Goal: Task Accomplishment & Management: Manage account settings

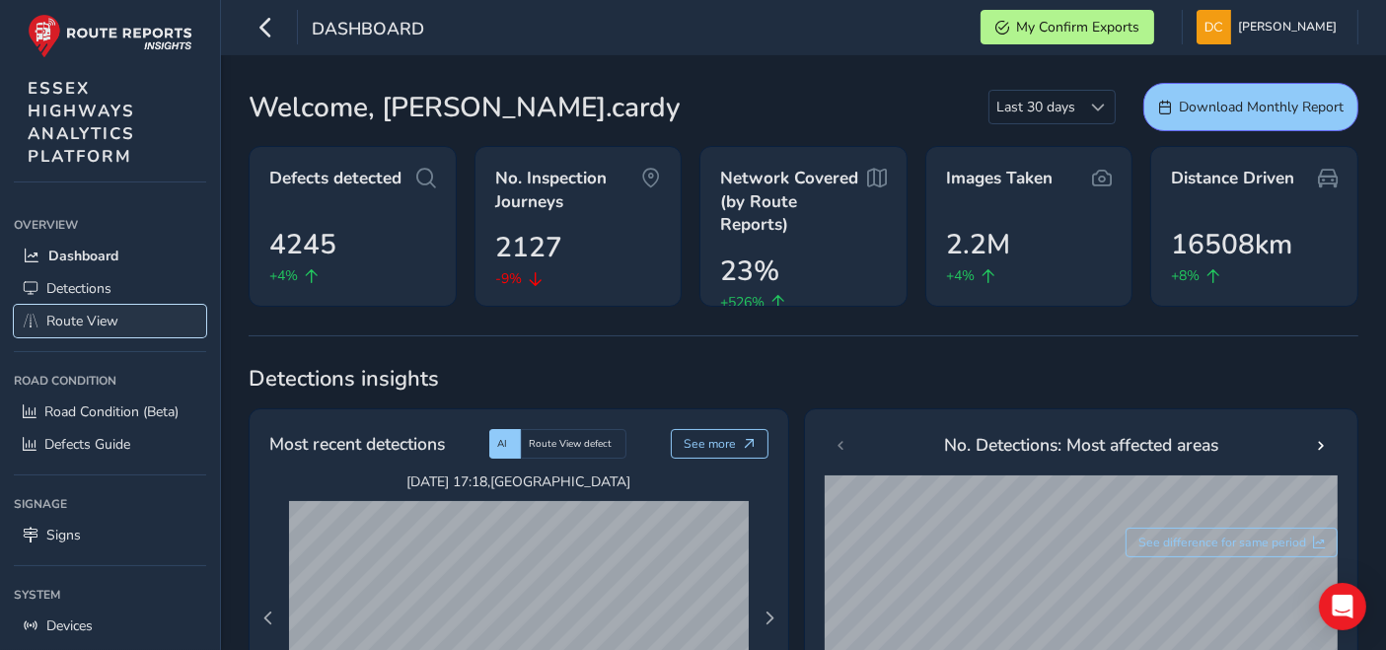
click at [72, 326] on span "Route View" at bounding box center [82, 321] width 72 height 19
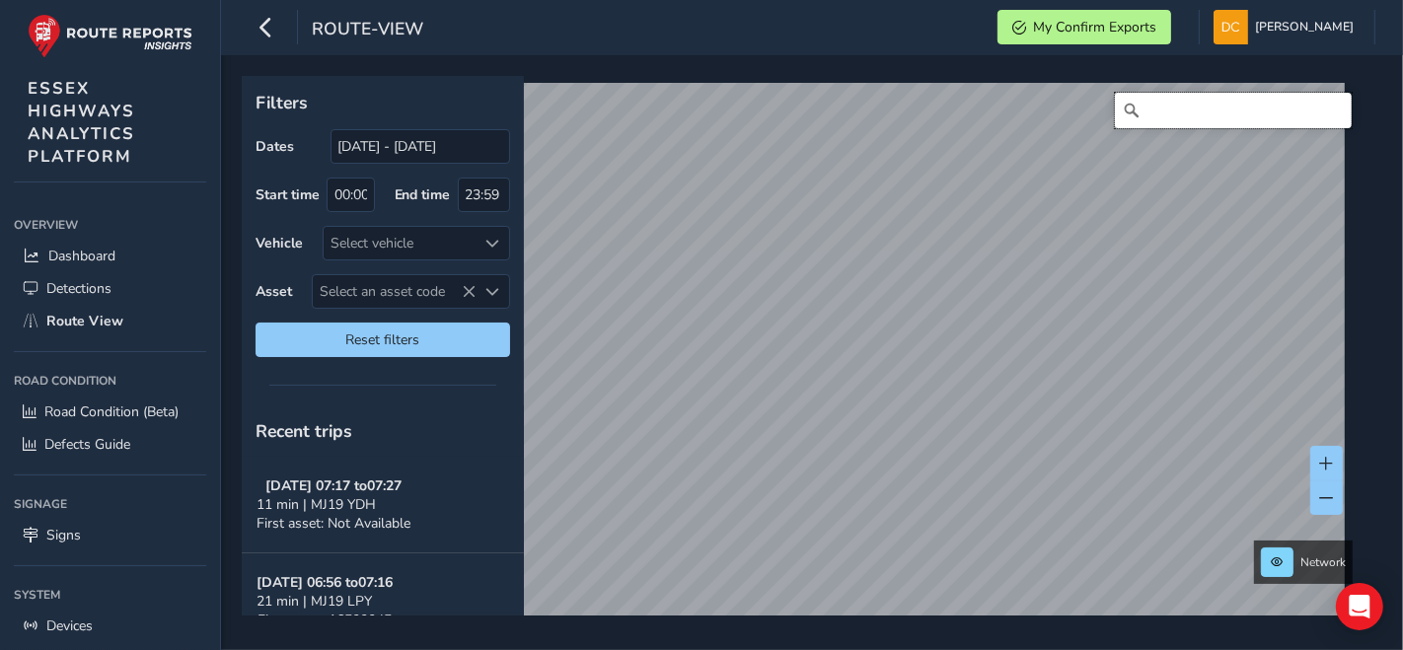
click at [1237, 103] on input "Search" at bounding box center [1233, 111] width 237 height 36
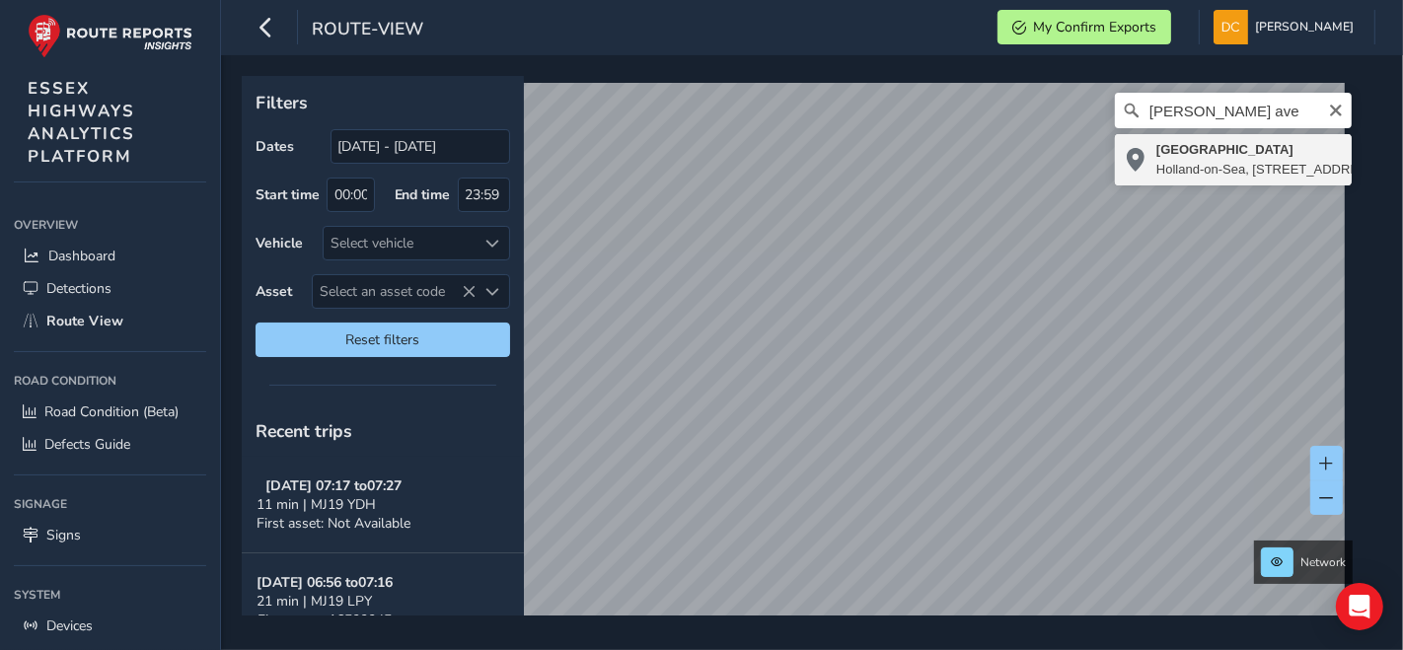
type input "[STREET_ADDRESS]"
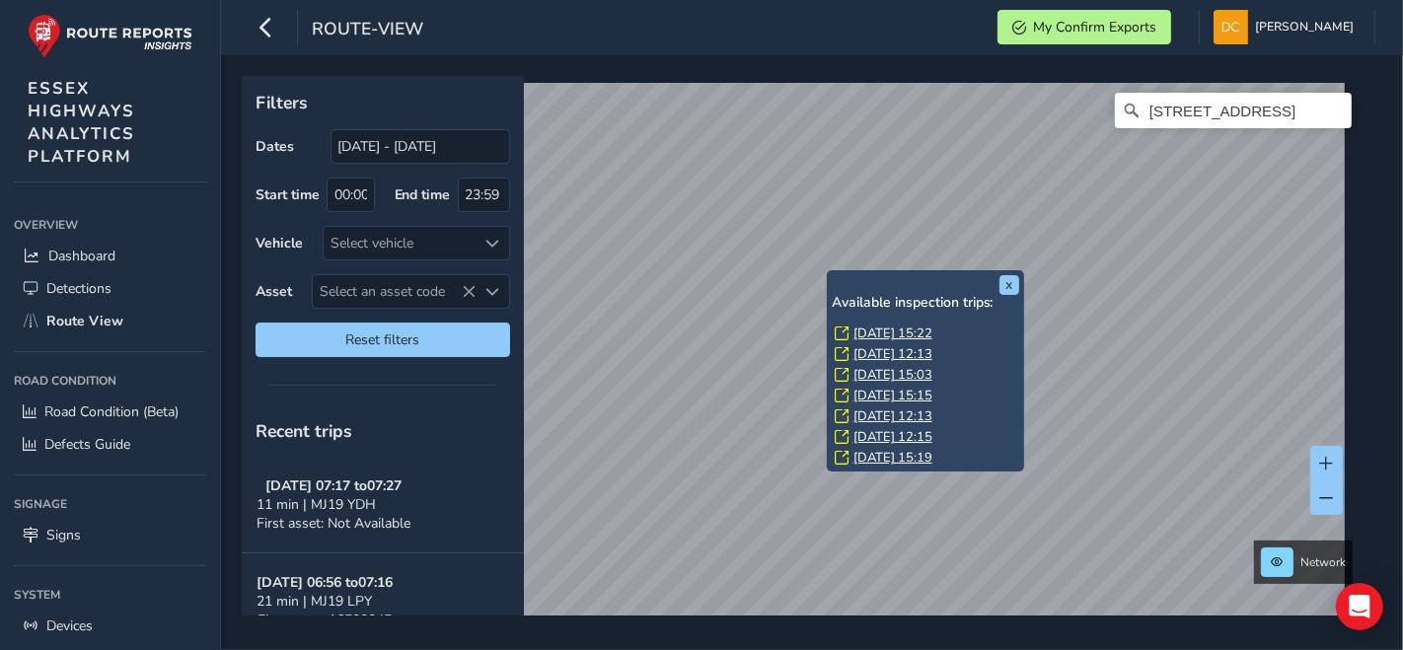
click at [897, 449] on link "[DATE] 15:19" at bounding box center [893, 458] width 79 height 18
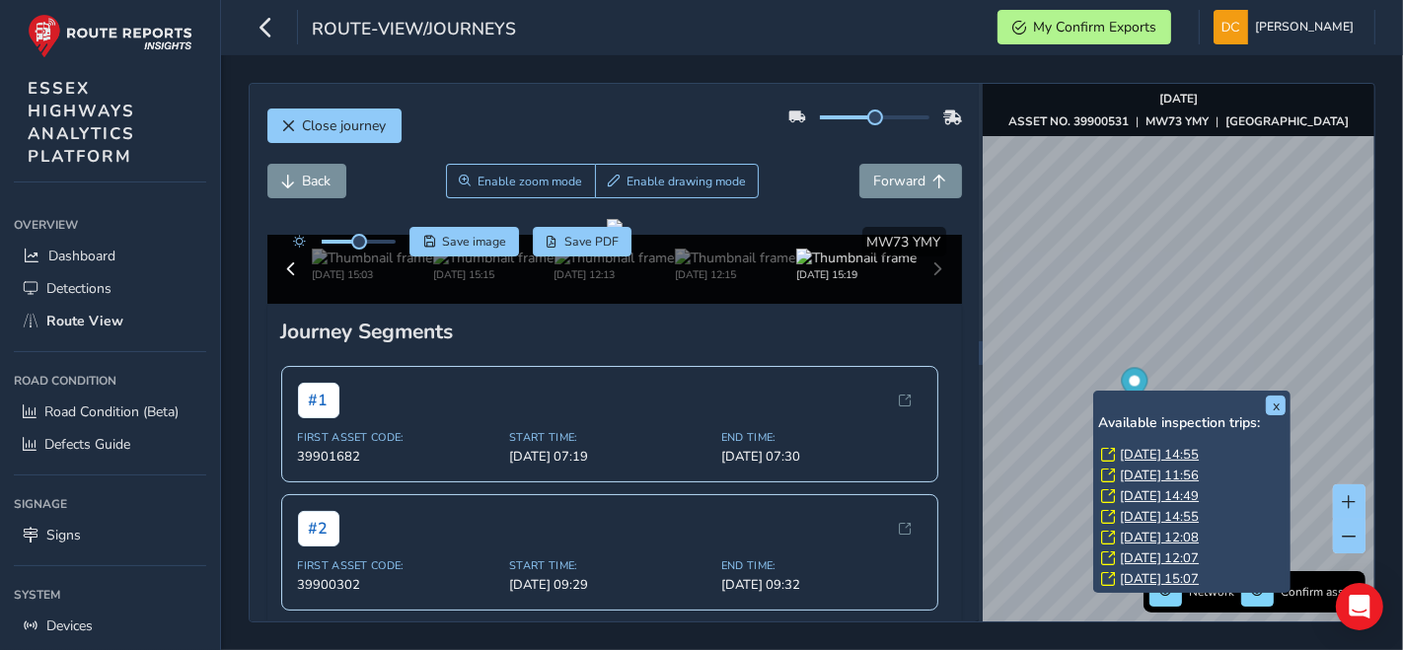
click at [1138, 454] on link "[DATE] 14:55" at bounding box center [1159, 455] width 79 height 18
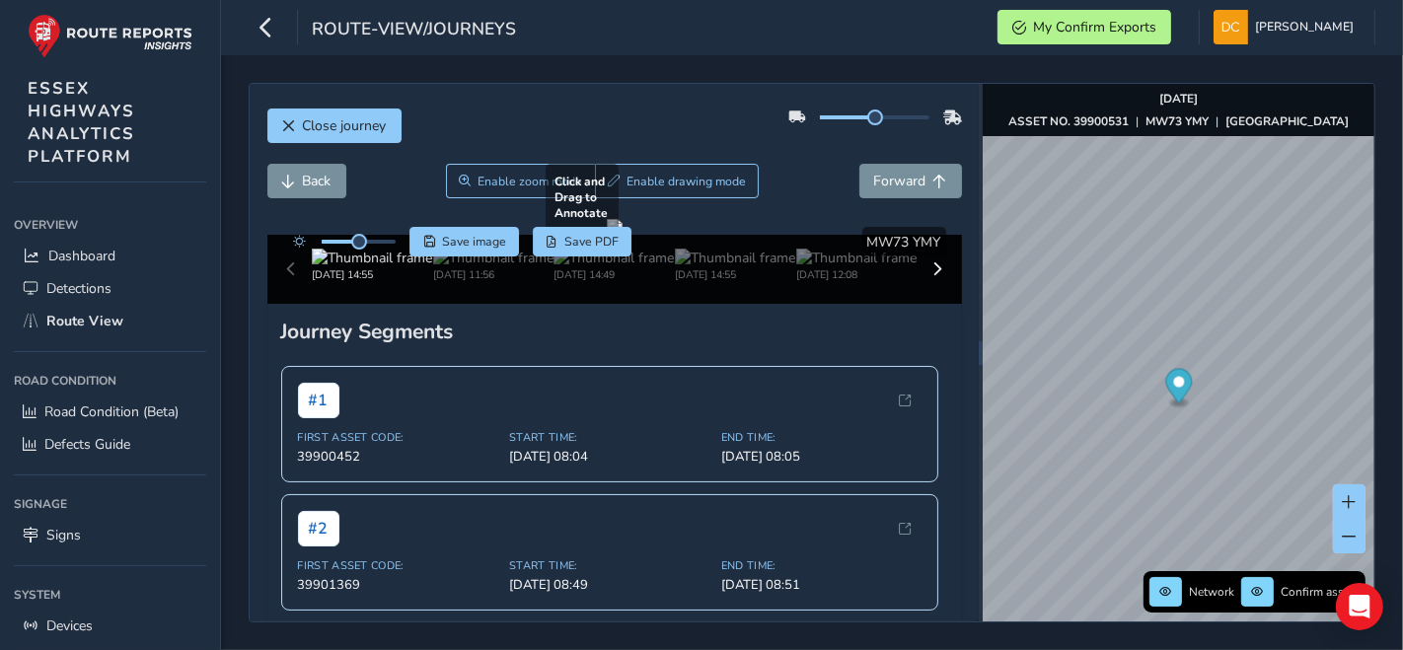
click at [623, 235] on div at bounding box center [615, 227] width 16 height 16
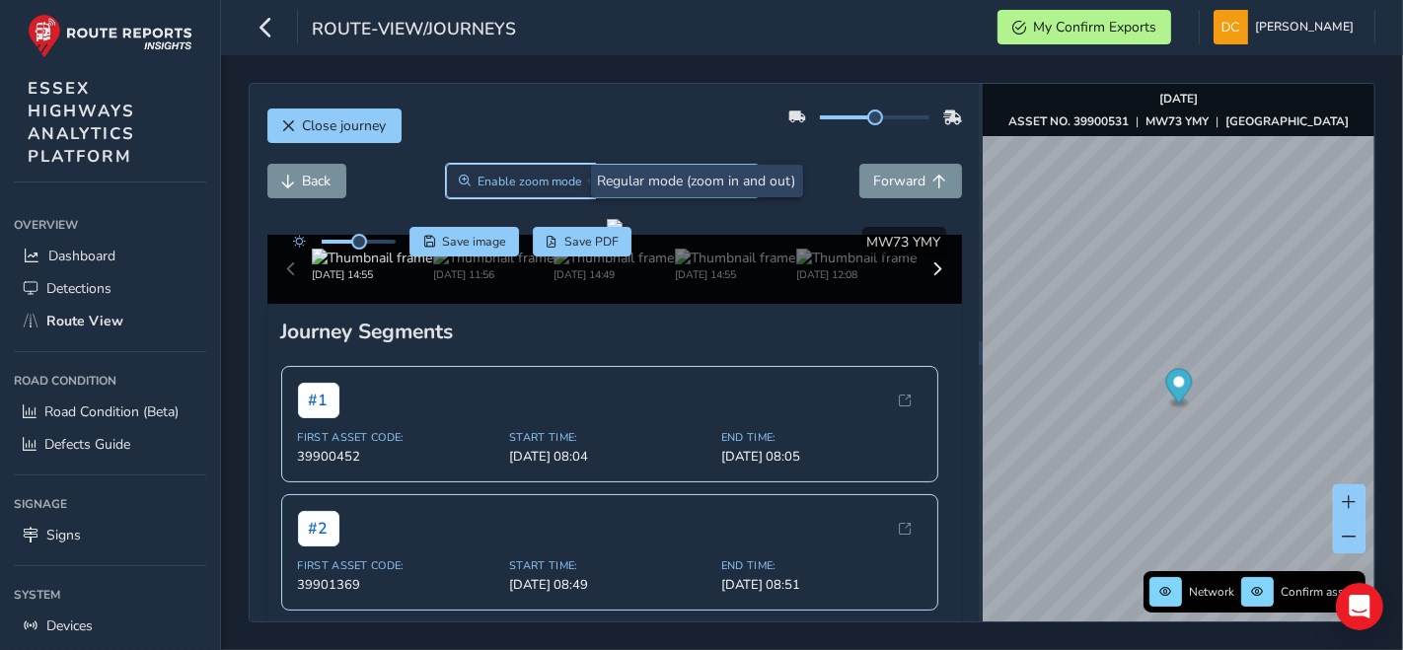
click at [538, 181] on span "Enable zoom mode" at bounding box center [530, 182] width 105 height 16
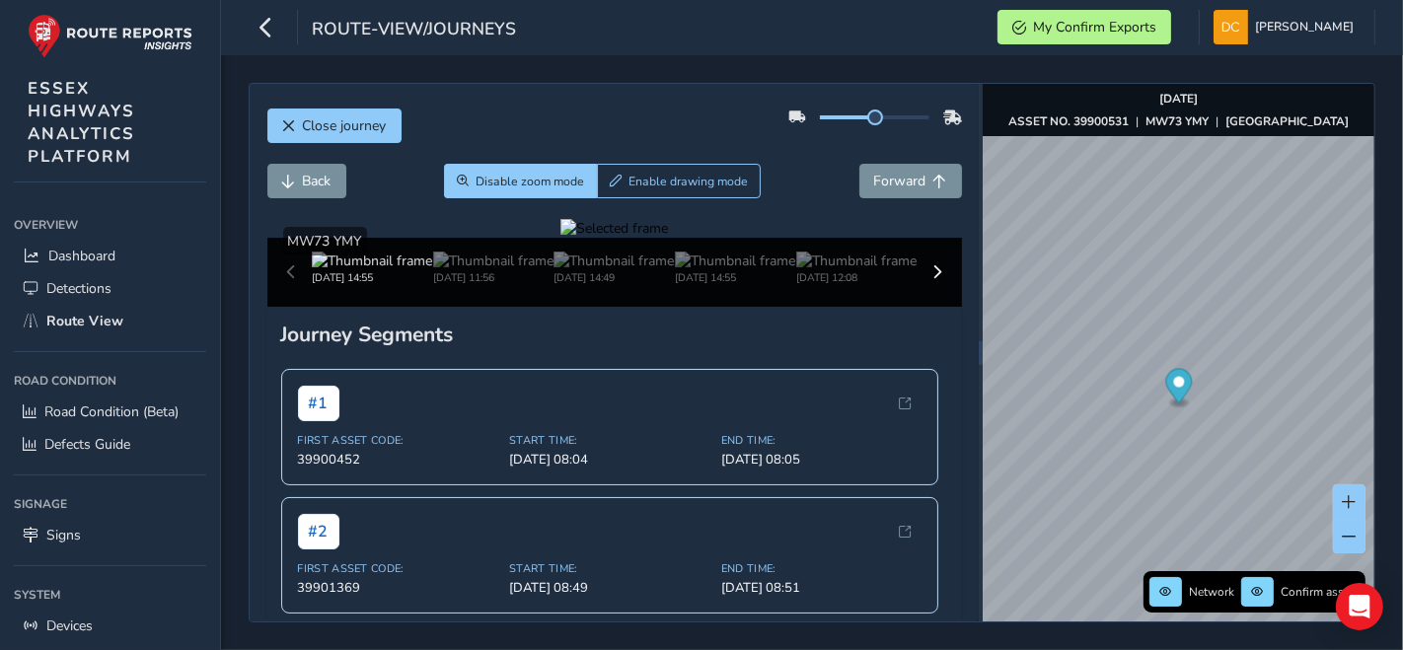
click at [668, 238] on div at bounding box center [614, 228] width 108 height 19
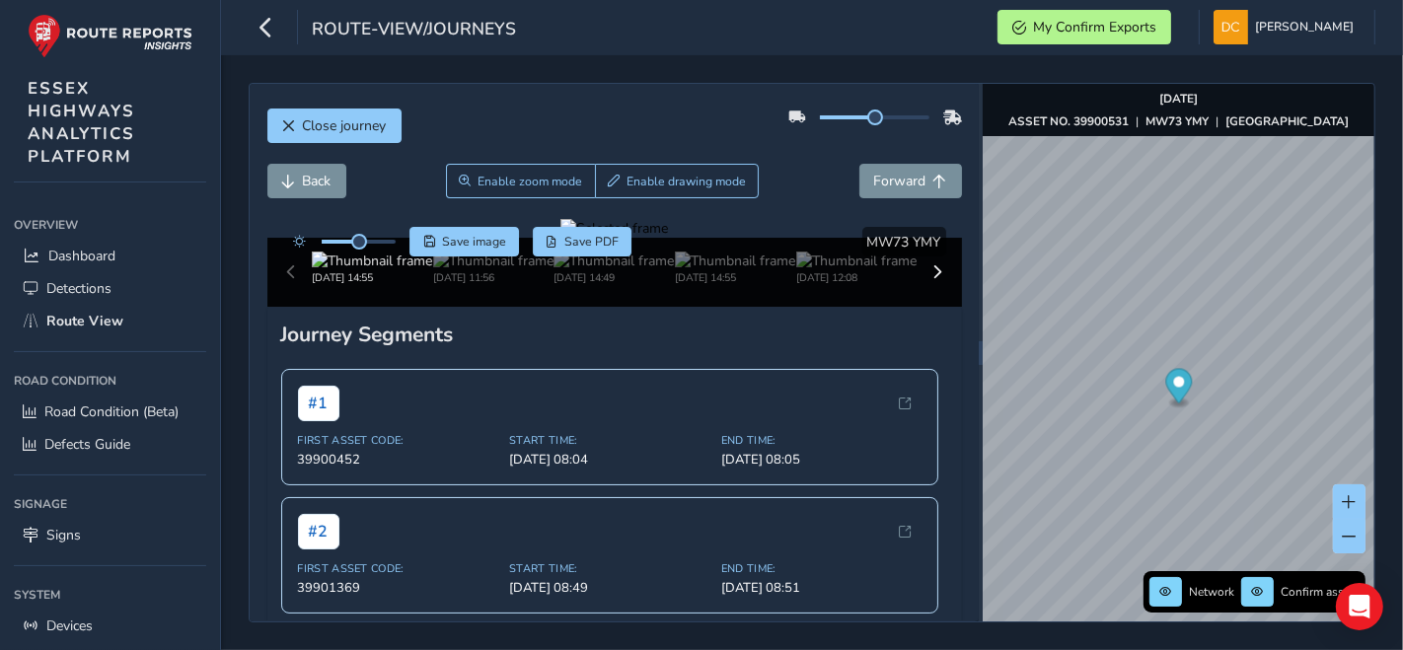
click at [668, 238] on div at bounding box center [614, 228] width 108 height 19
click at [826, 486] on img at bounding box center [195, 162] width 2842 height 1598
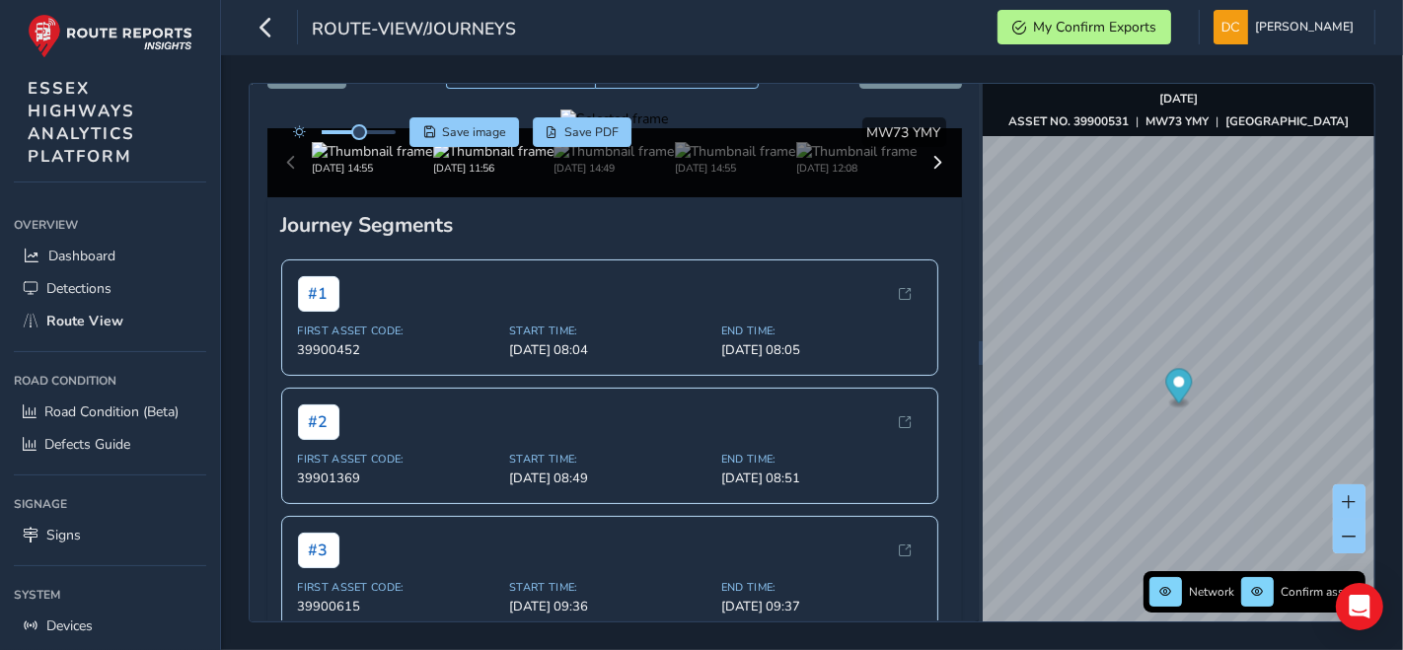
click at [492, 161] on img at bounding box center [493, 151] width 120 height 19
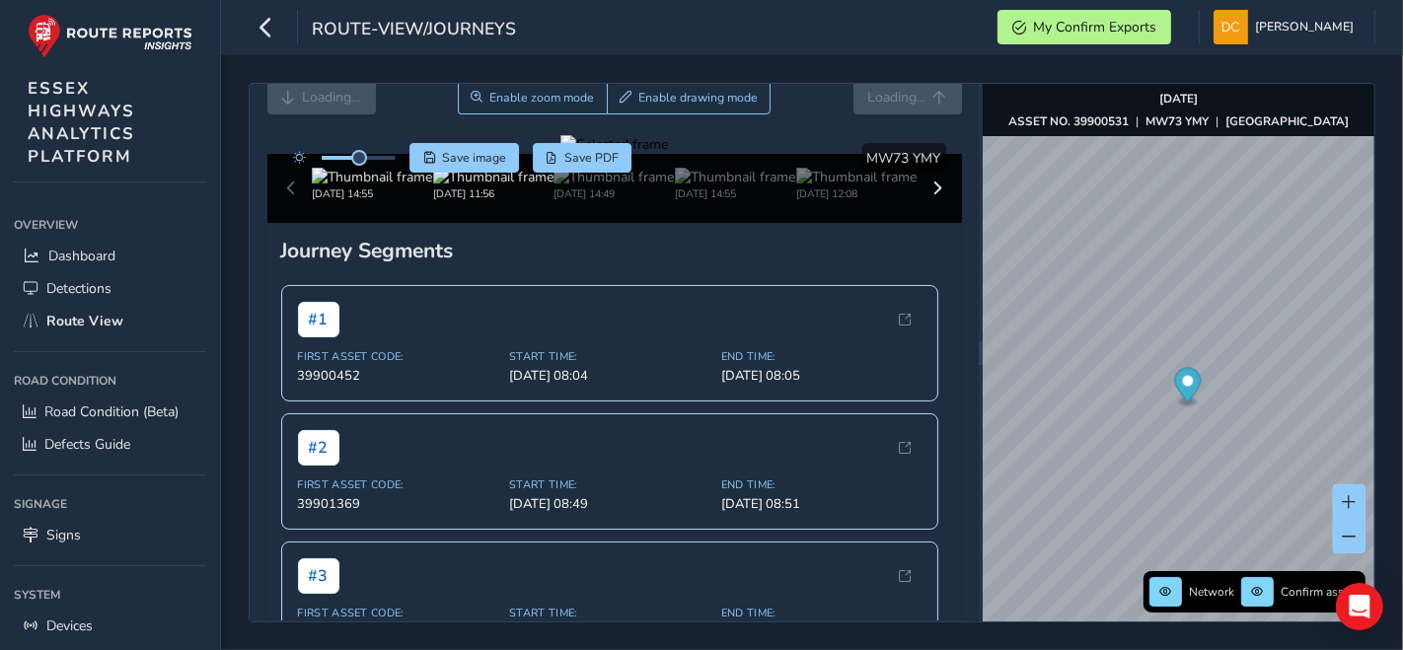
scroll to position [110, 0]
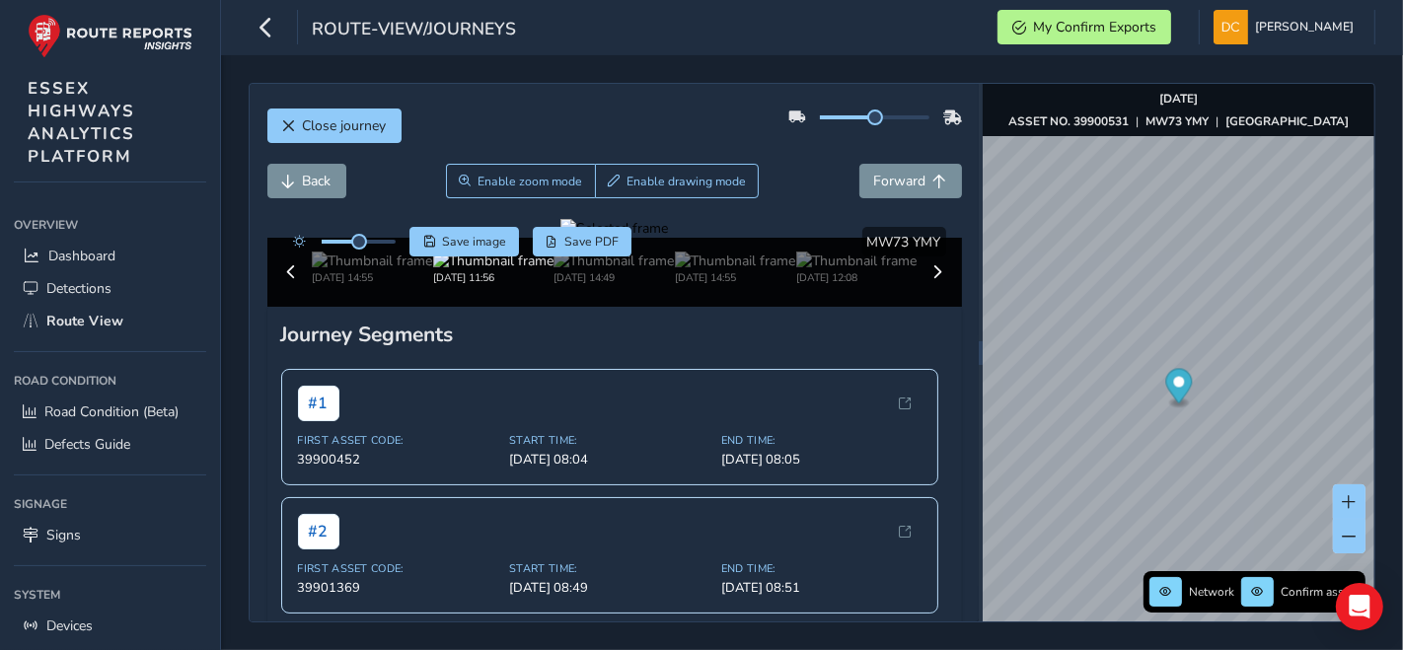
click at [560, 238] on div at bounding box center [614, 228] width 108 height 19
click at [668, 238] on div at bounding box center [614, 228] width 108 height 19
click at [691, 442] on img at bounding box center [639, 309] width 2842 height 1598
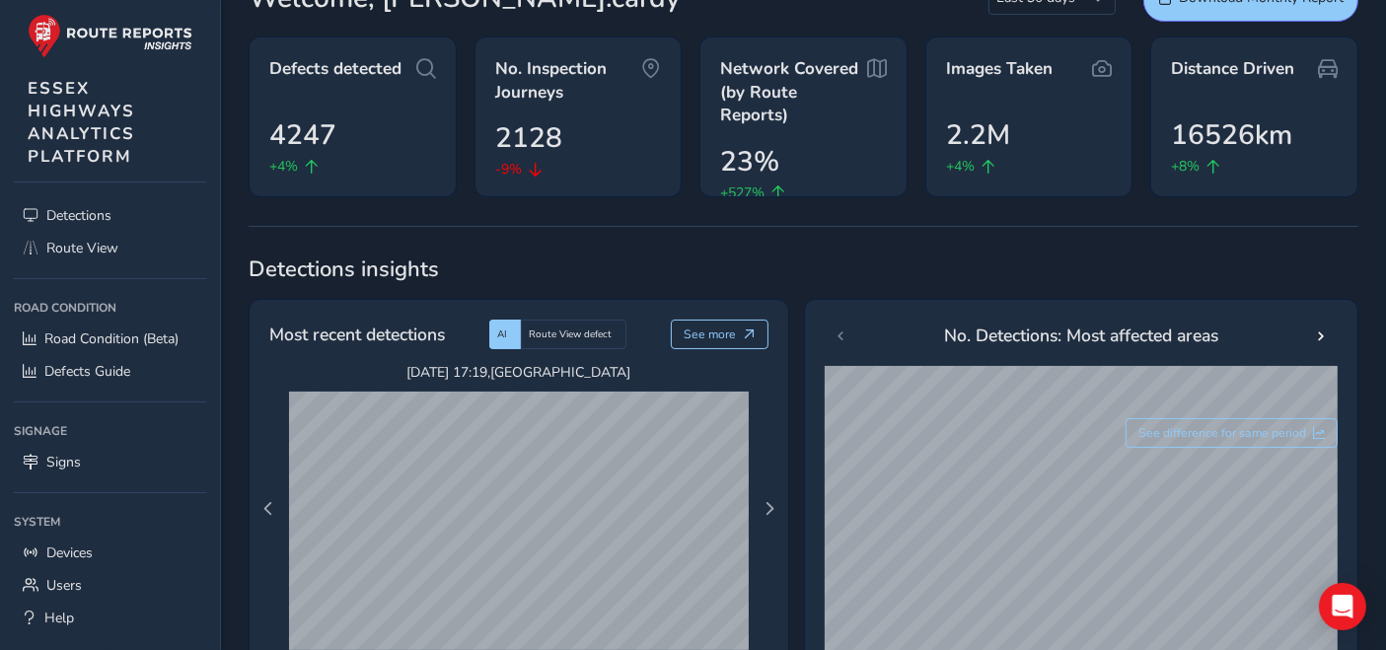
scroll to position [108, 0]
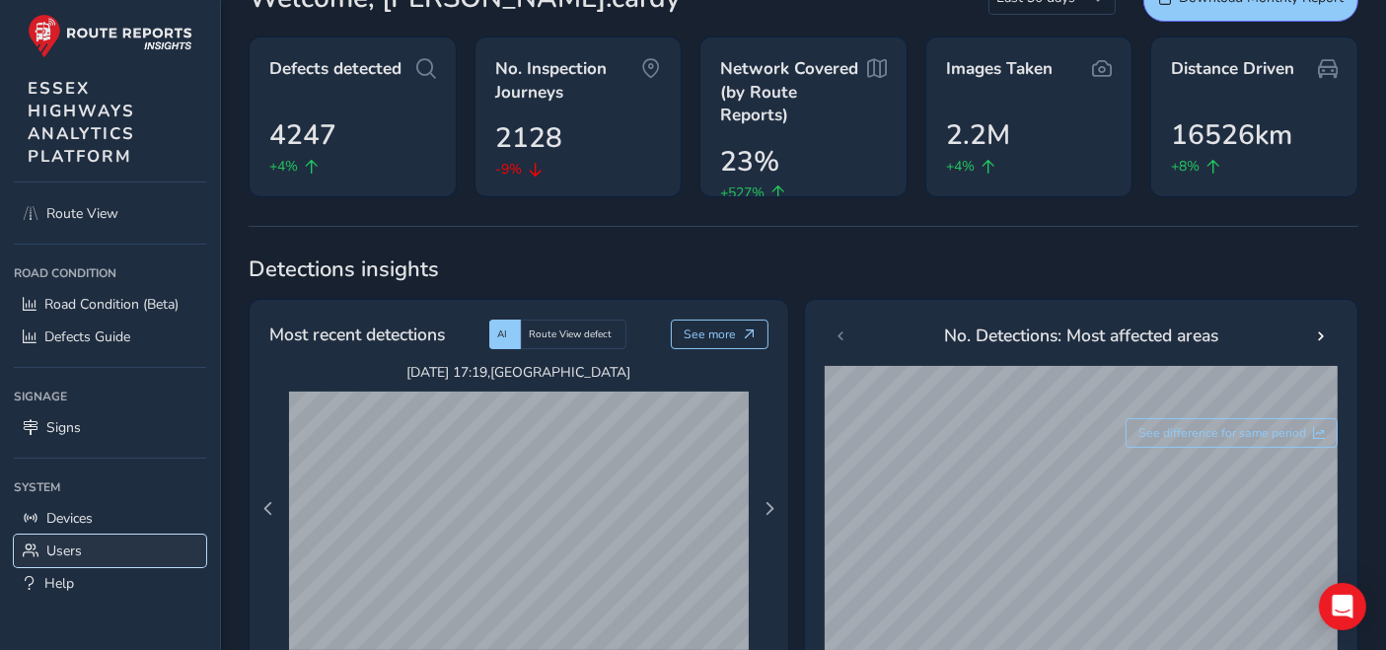
click at [70, 553] on span "Users" at bounding box center [64, 551] width 36 height 19
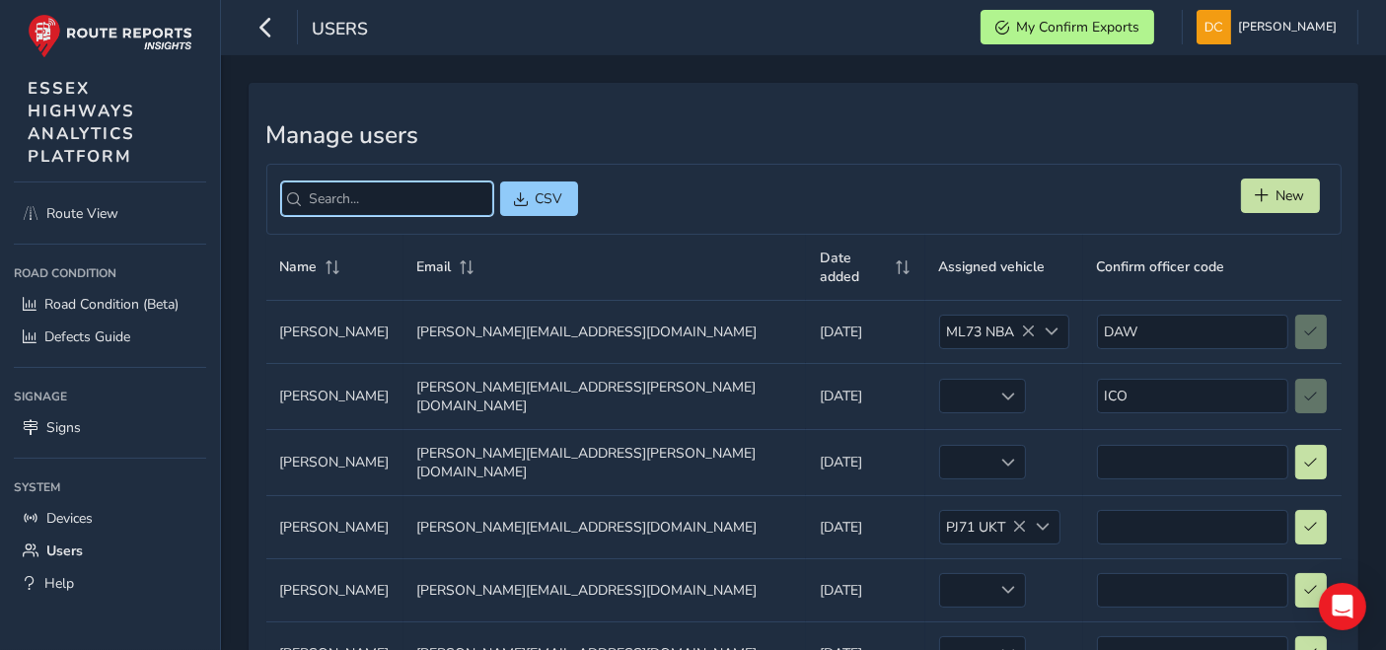
click at [397, 205] on input "search" at bounding box center [387, 199] width 212 height 35
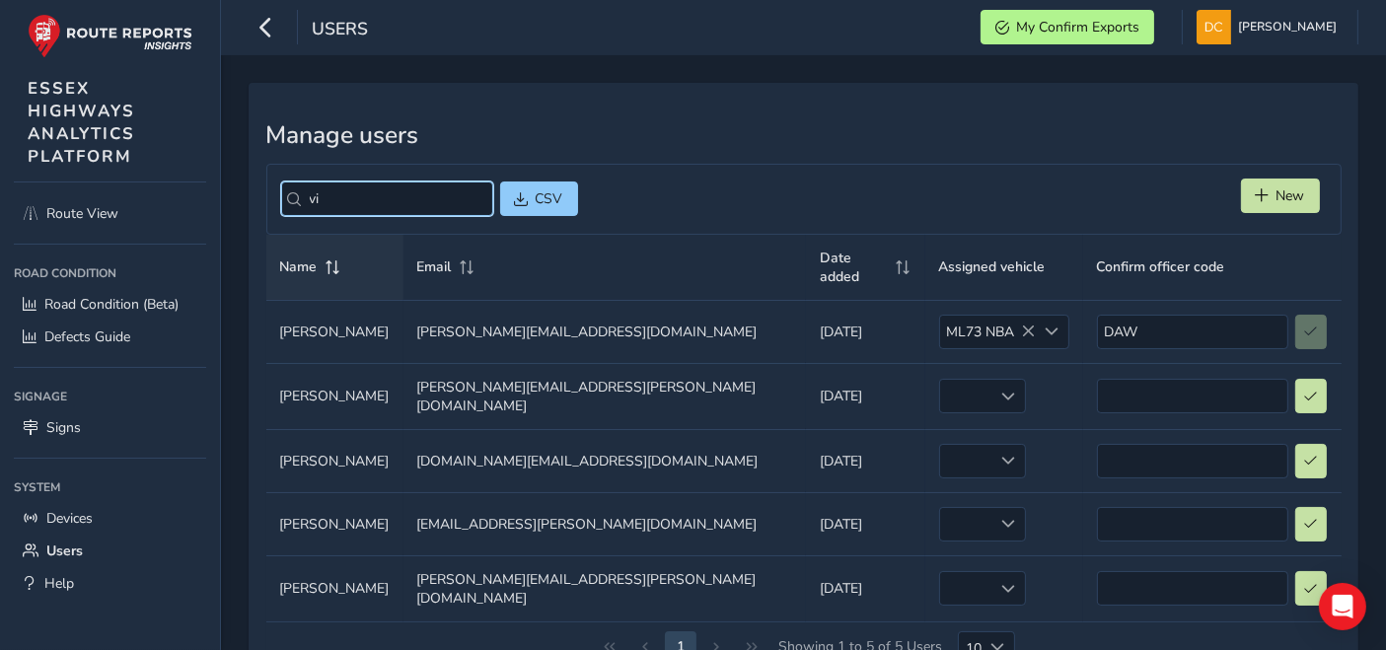
type input "v"
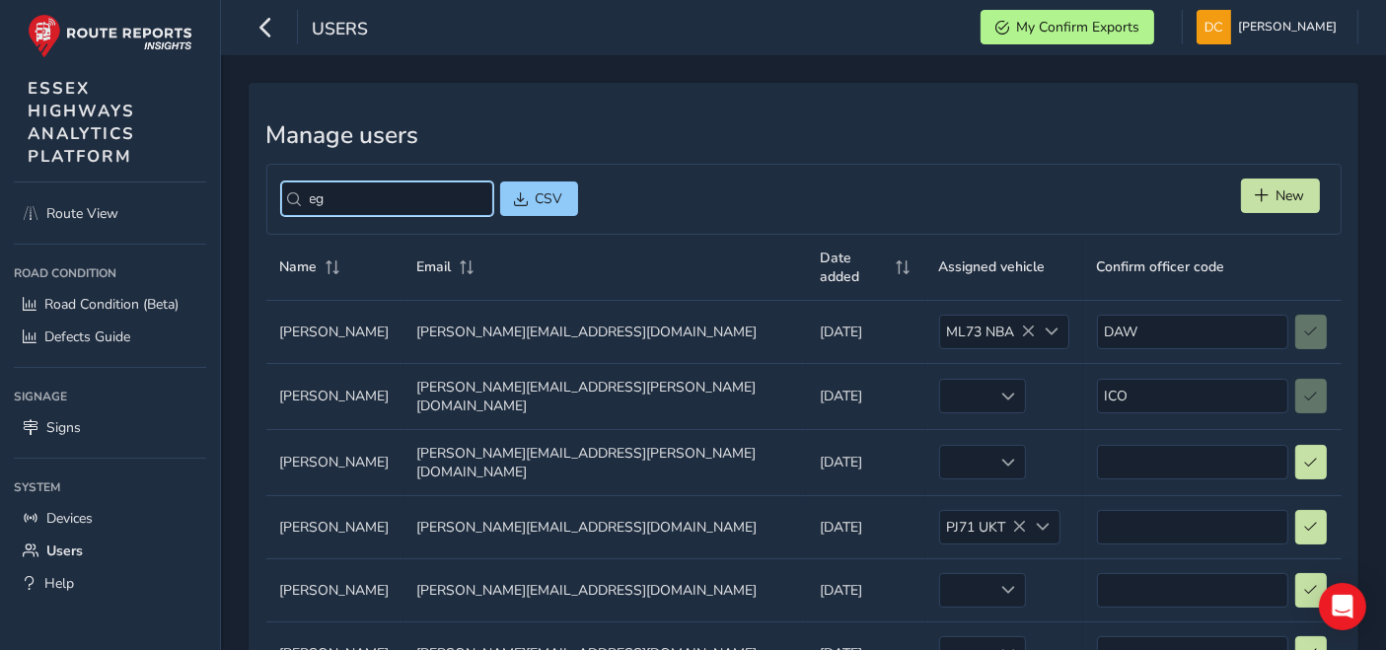
type input "e"
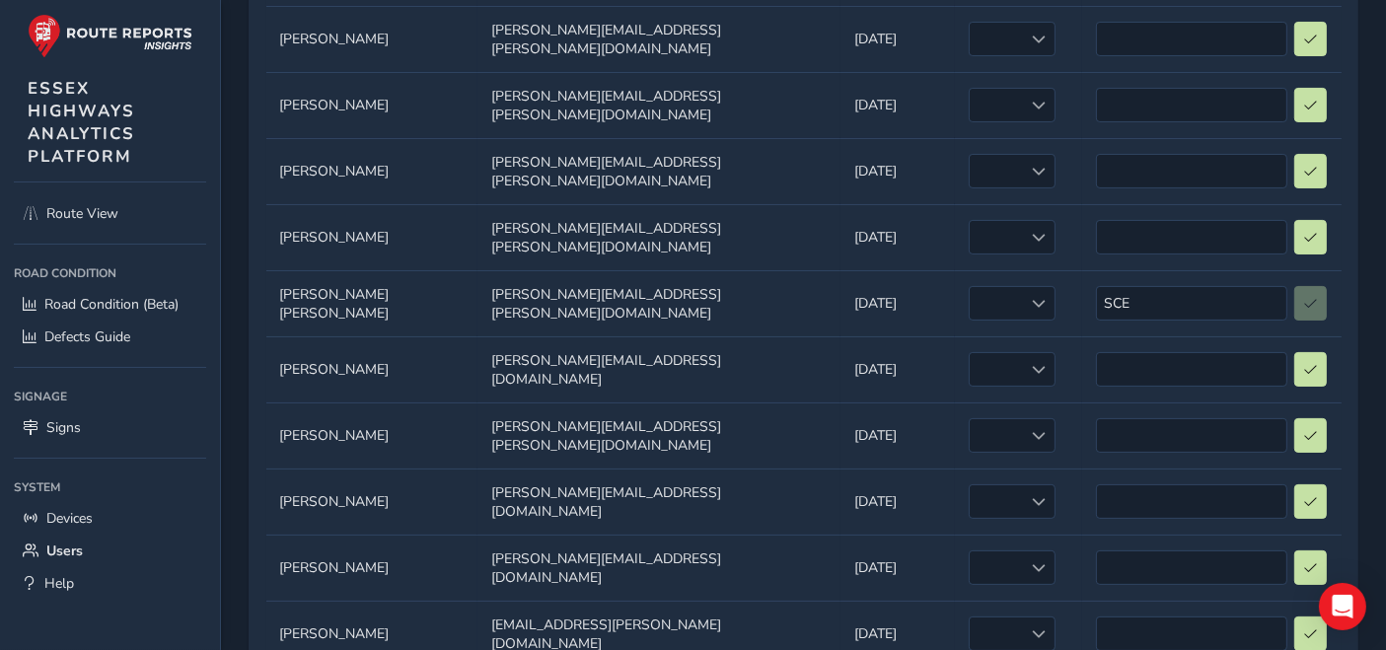
scroll to position [329, 0]
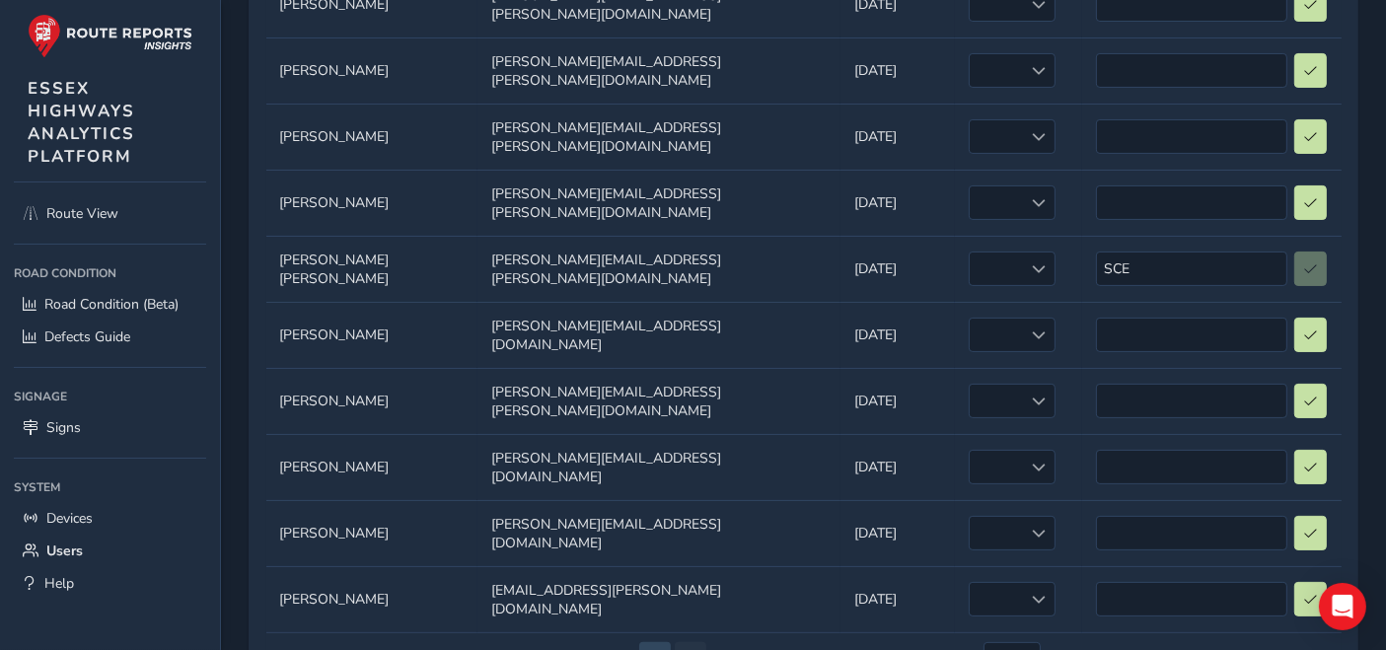
type input "gov"
click at [695, 642] on button "2" at bounding box center [691, 658] width 32 height 32
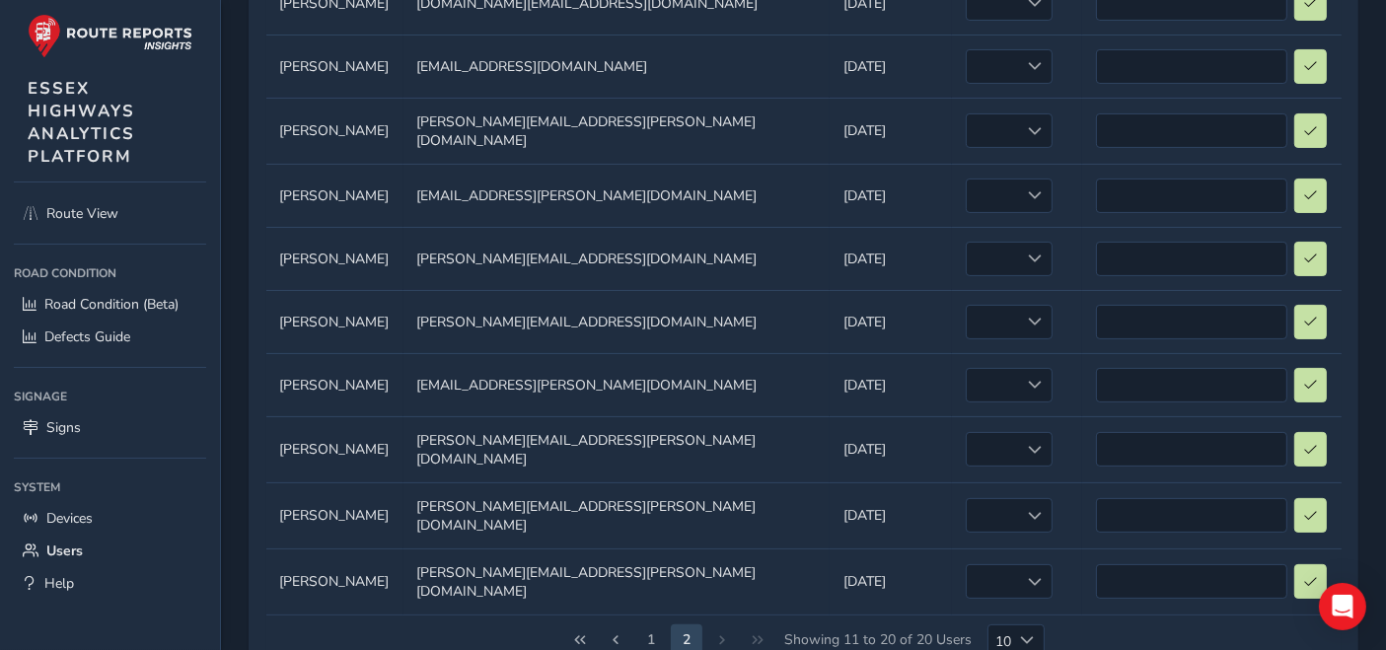
click at [718, 616] on div "1 2 Showing 11 to 20 of 20 Users 10 10" at bounding box center [804, 641] width 1076 height 50
click at [652, 625] on button "1" at bounding box center [651, 641] width 32 height 32
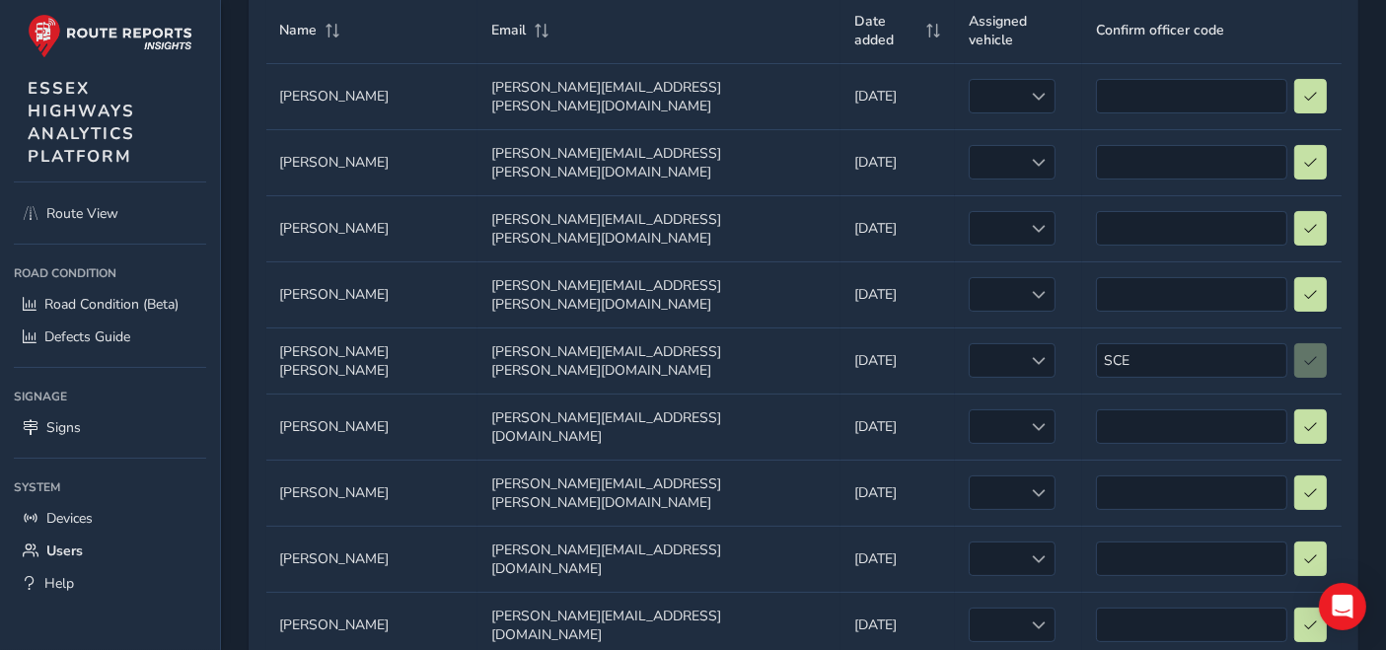
scroll to position [358, 0]
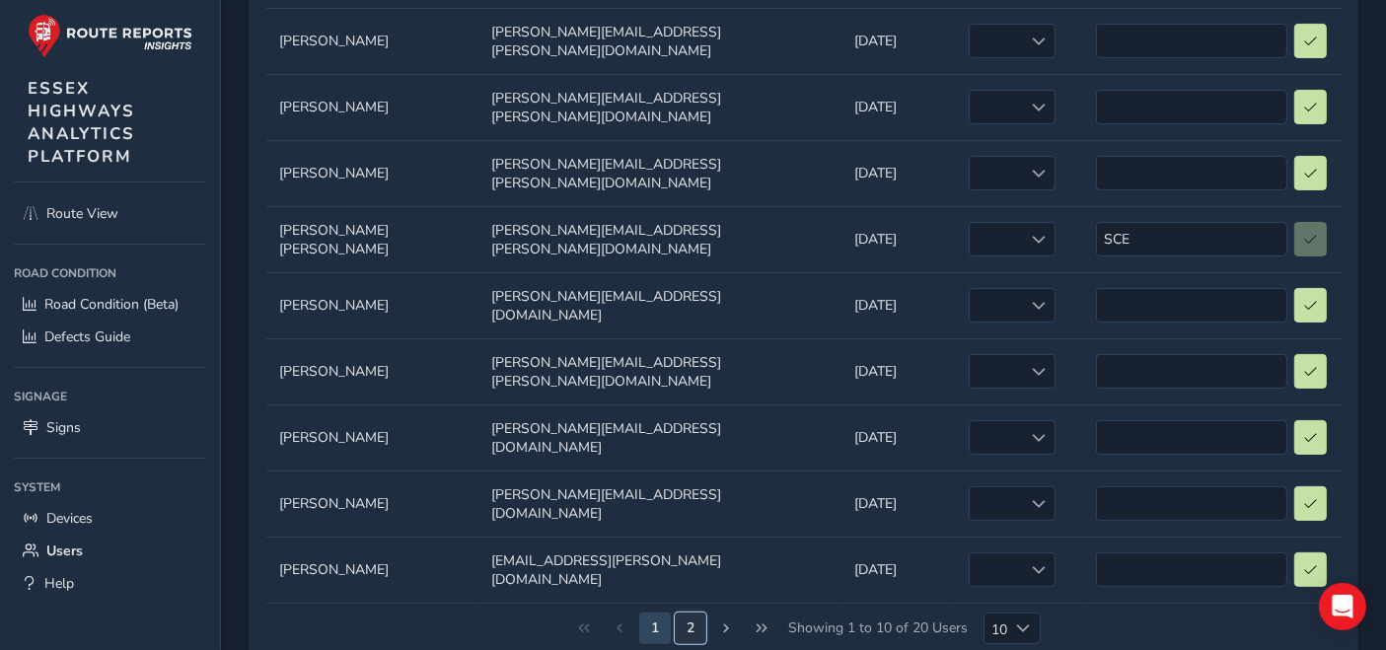
click at [688, 613] on button "2" at bounding box center [691, 629] width 32 height 32
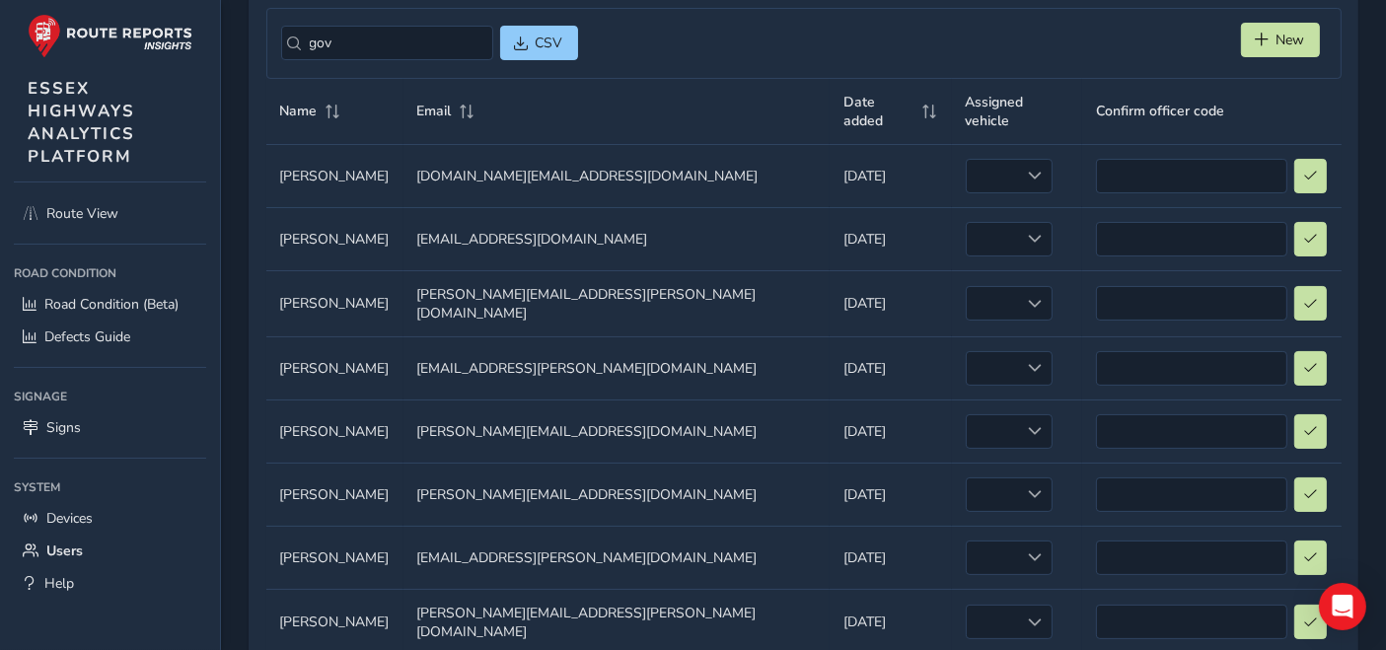
scroll to position [30, 0]
